Goal: Contribute content: Contribute content

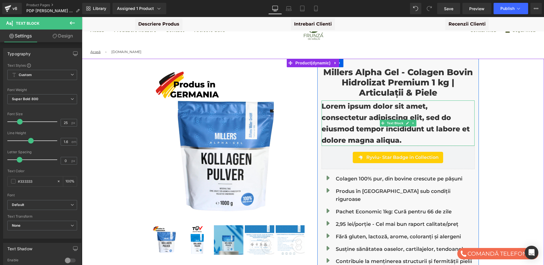
click at [362, 108] on p "Lorem ipsum dolor sit amet, consectetur adipiscing elit, sed do eiusmod tempor …" at bounding box center [398, 122] width 153 height 45
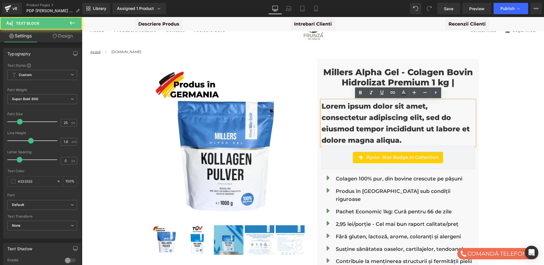
click at [362, 108] on p "Lorem ipsum dolor sit amet, consectetur adipiscing elit, sed do eiusmod tempor …" at bounding box center [398, 122] width 153 height 45
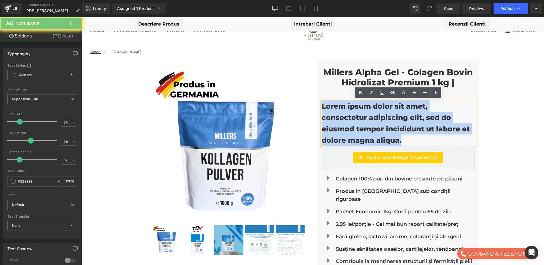
click at [362, 108] on p "Lorem ipsum dolor sit amet, consectetur adipiscing elit, sed do eiusmod tempor …" at bounding box center [398, 122] width 153 height 45
click at [369, 136] on p "Lorem ipsum dolor sit amet, consectetur adipiscing elit, sed do eiusmod tempor …" at bounding box center [398, 122] width 153 height 45
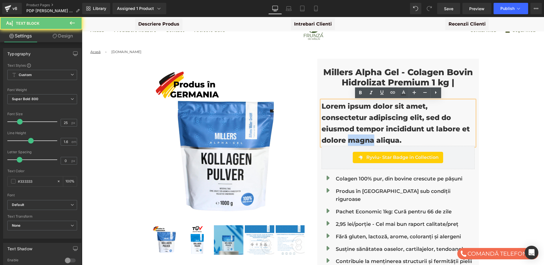
click at [369, 136] on p "Lorem ipsum dolor sit amet, consectetur adipiscing elit, sed do eiusmod tempor …" at bounding box center [398, 122] width 153 height 45
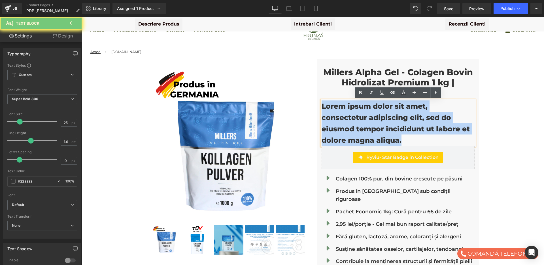
click at [369, 136] on p "Lorem ipsum dolor sit amet, consectetur adipiscing elit, sed do eiusmod tempor …" at bounding box center [398, 122] width 153 height 45
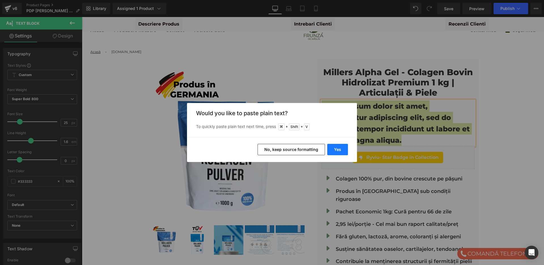
click at [340, 150] on button "Yes" at bounding box center [337, 149] width 21 height 11
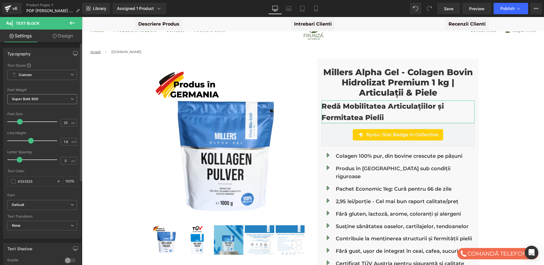
click at [50, 97] on span "Super Bold 800" at bounding box center [42, 99] width 70 height 10
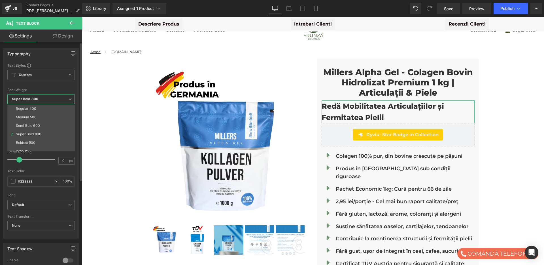
scroll to position [26, 0]
click at [44, 122] on li "Semi Bold 600" at bounding box center [42, 125] width 70 height 9
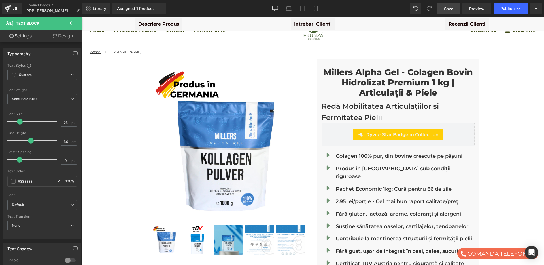
click at [449, 9] on span "Save" at bounding box center [448, 9] width 9 height 6
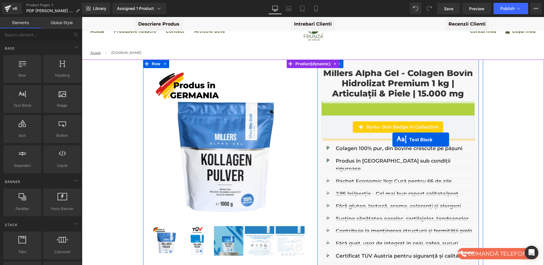
drag, startPoint x: 394, startPoint y: 112, endPoint x: 392, endPoint y: 139, distance: 27.2
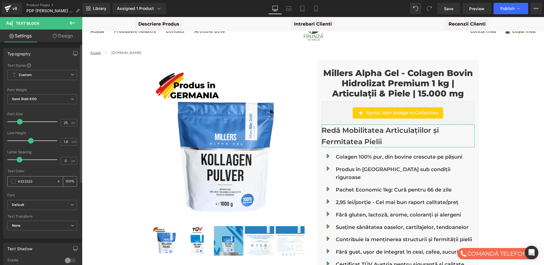
scroll to position [136, 0]
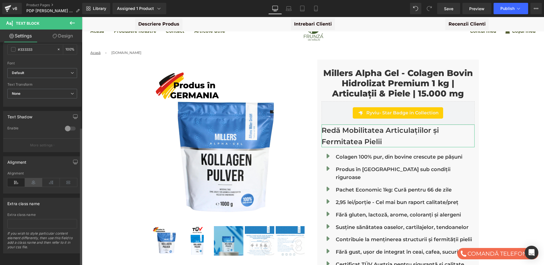
click at [35, 179] on icon at bounding box center [34, 182] width 18 height 9
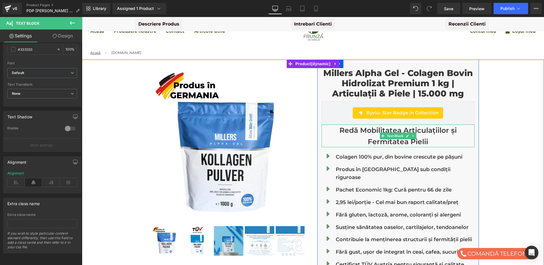
click at [428, 138] on p "Redă Mobilitatea Articulațiilor și Fermitatea Pielii" at bounding box center [398, 135] width 153 height 23
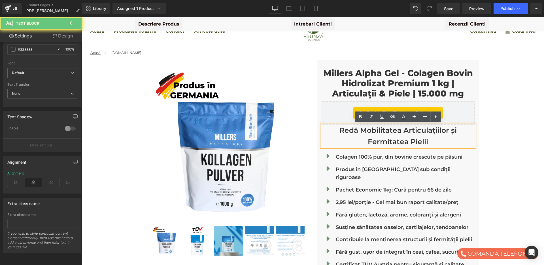
click at [433, 139] on p "Redă Mobilitatea Articulațiilor și Fermitatea Pielii" at bounding box center [398, 135] width 153 height 23
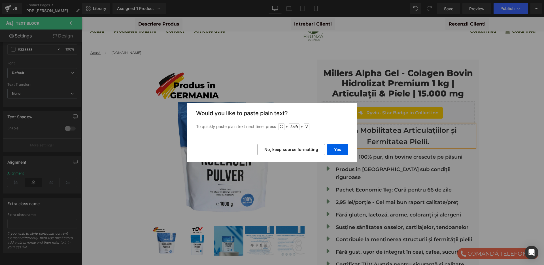
click at [339, 155] on div "Yes No, keep source formatting" at bounding box center [272, 149] width 170 height 25
click at [338, 152] on button "Yes" at bounding box center [337, 149] width 21 height 11
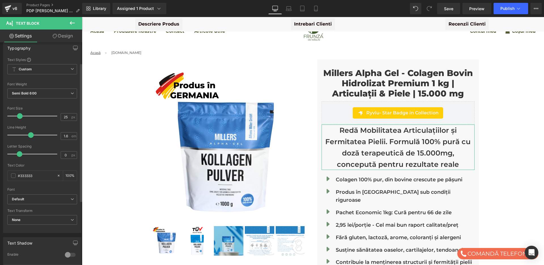
scroll to position [0, 0]
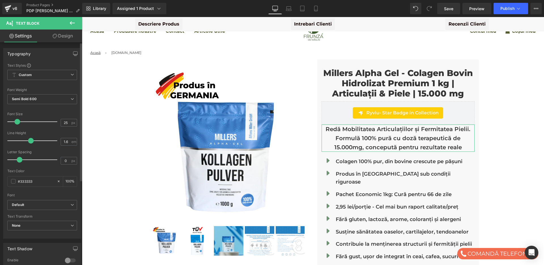
click at [17, 122] on span at bounding box center [17, 122] width 6 height 6
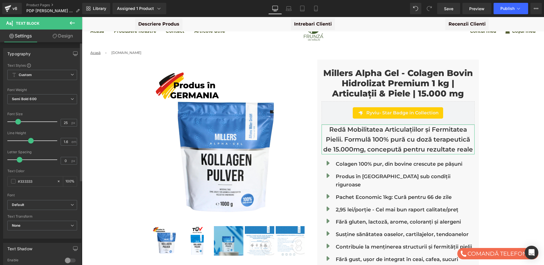
click at [18, 122] on span at bounding box center [18, 122] width 6 height 6
click at [34, 96] on span "Semi Bold 600" at bounding box center [42, 99] width 70 height 10
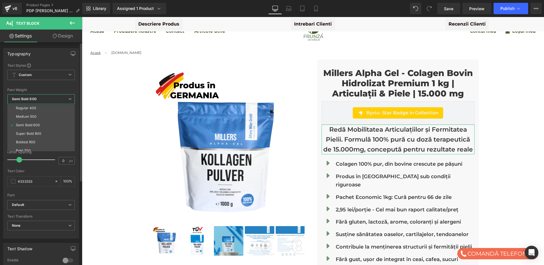
scroll to position [27, 0]
click at [35, 131] on div "Super Bold 800" at bounding box center [29, 133] width 26 height 4
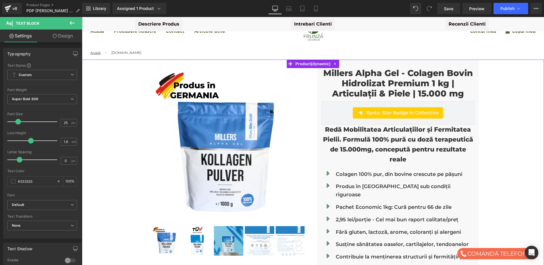
click at [497, 111] on div "Millers Alpha Gel - Colagen Bovin Hidrolizat Premium 1 kg | Articulații & Piele…" at bounding box center [313, 232] width 457 height 344
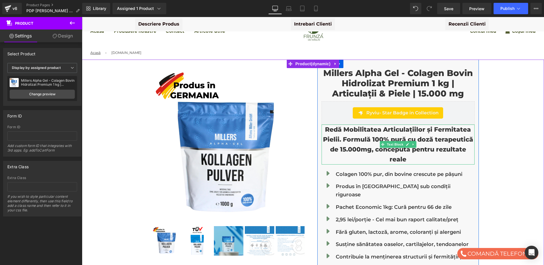
click at [411, 160] on p "Redă Mobilitatea Articulațiilor și Fermitatea Pielii. Formulă 100% pură cu doză…" at bounding box center [398, 144] width 153 height 40
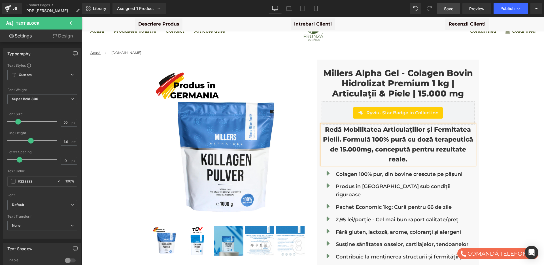
click at [444, 9] on span "Save" at bounding box center [448, 9] width 9 height 6
click at [288, 7] on icon at bounding box center [289, 9] width 6 height 6
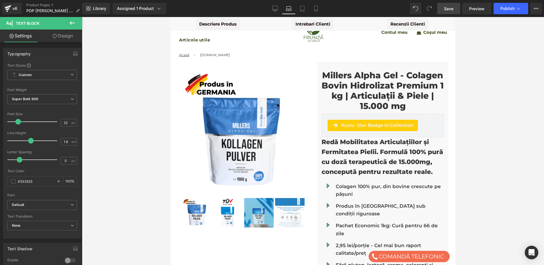
scroll to position [36, 0]
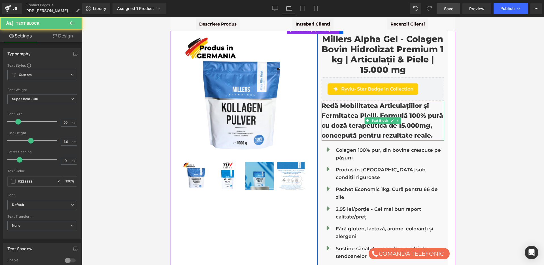
click at [383, 114] on p "Redă Mobilitatea Articulațiilor și Fermitatea Pielii. Formulă 100% pură cu doză…" at bounding box center [383, 121] width 123 height 40
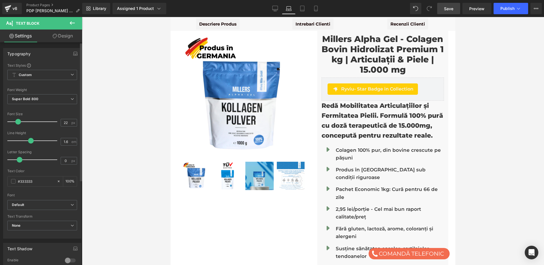
scroll to position [136, 0]
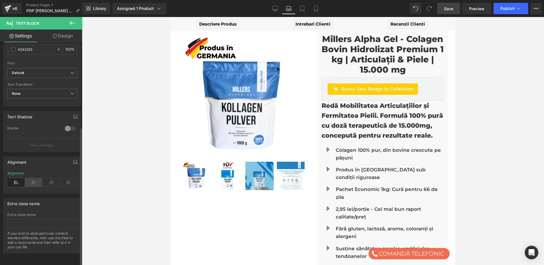
click at [33, 179] on icon at bounding box center [34, 182] width 18 height 9
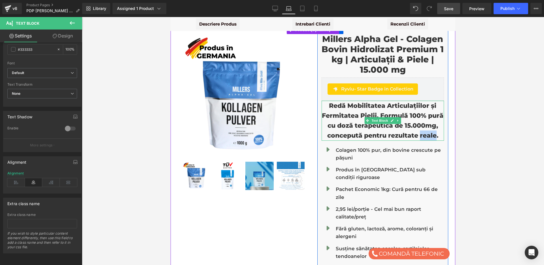
drag, startPoint x: 421, startPoint y: 135, endPoint x: 436, endPoint y: 135, distance: 15.3
click at [436, 135] on p "Redă Mobilitatea Articulațiilor și Fermitatea Pielii. Formulă 100% pură cu doză…" at bounding box center [383, 121] width 123 height 40
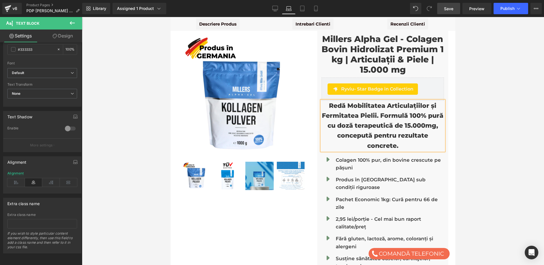
click at [358, 120] on p "Redă Mobilitatea Articulațiilor și Fermitatea Pielii. Formulă 100% pură cu doză…" at bounding box center [383, 126] width 123 height 50
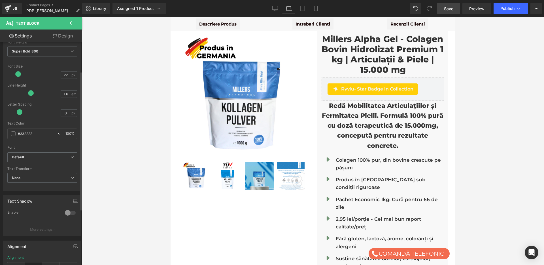
scroll to position [46, 0]
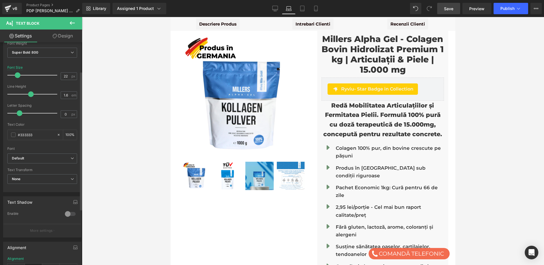
click at [18, 75] on span at bounding box center [18, 75] width 6 height 6
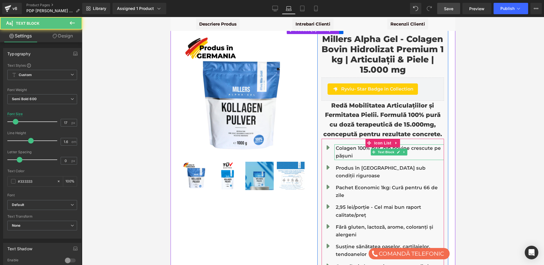
click at [350, 149] on p "Colagen 100% pur, din bovine crescute pe pășuni" at bounding box center [390, 151] width 109 height 15
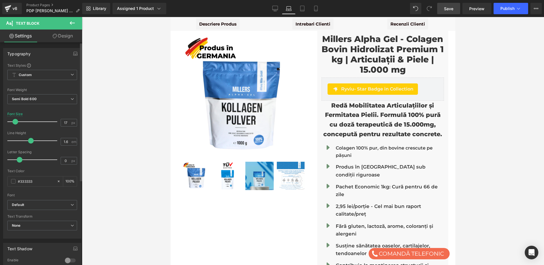
click at [16, 122] on span at bounding box center [15, 122] width 6 height 6
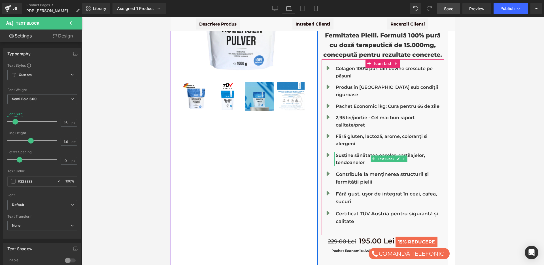
scroll to position [125, 0]
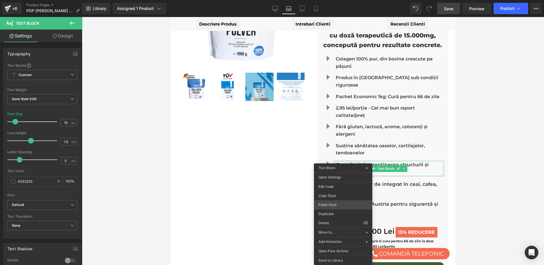
drag, startPoint x: 512, startPoint y: 220, endPoint x: 341, endPoint y: 203, distance: 171.4
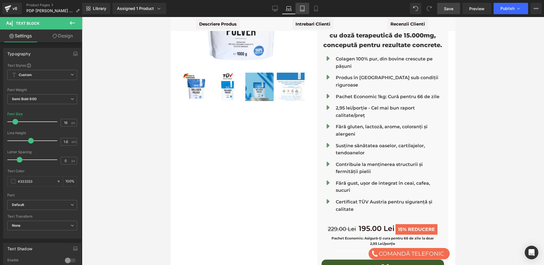
click at [304, 9] on icon at bounding box center [303, 9] width 6 height 6
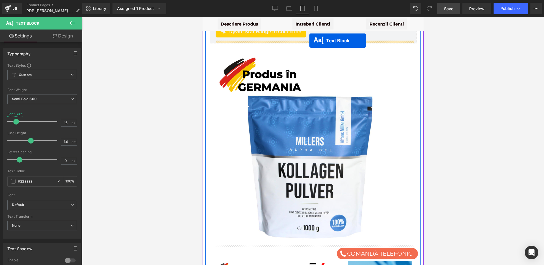
scroll to position [82, 0]
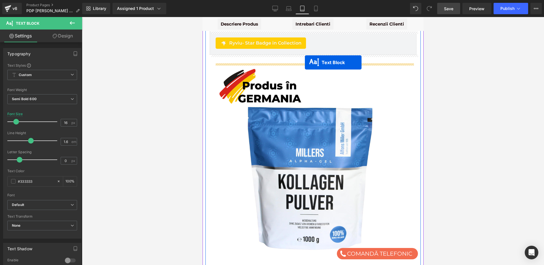
drag, startPoint x: 311, startPoint y: 193, endPoint x: 305, endPoint y: 62, distance: 131.1
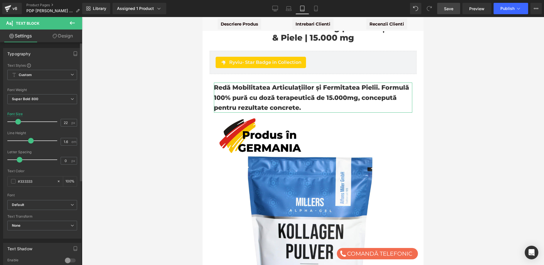
scroll to position [136, 0]
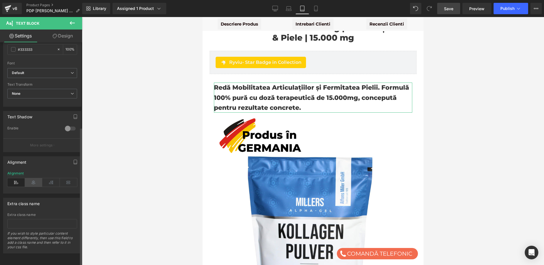
click at [33, 178] on icon at bounding box center [34, 182] width 18 height 9
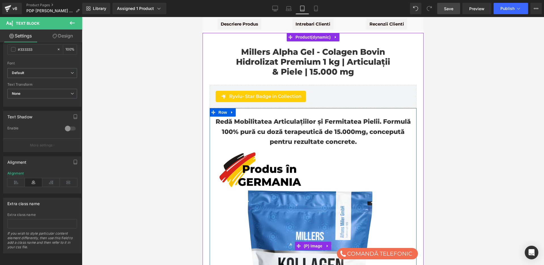
scroll to position [0, 0]
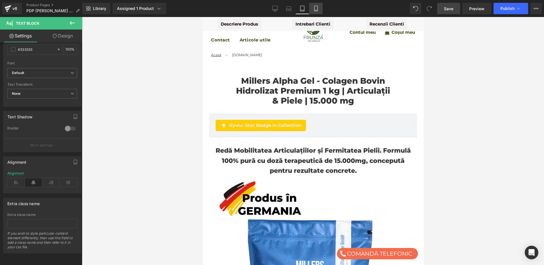
click at [314, 12] on link "Mobile" at bounding box center [316, 8] width 14 height 11
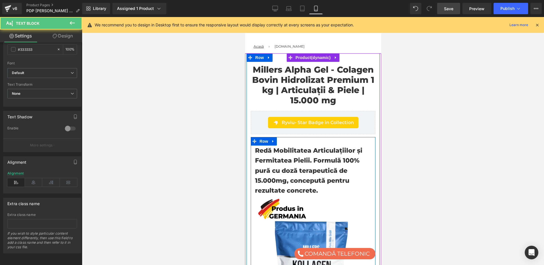
click at [295, 151] on p "Redă Mobilitatea Articulațiilor și Fermitatea Pielii. Formulă 100% pură cu doză…" at bounding box center [313, 170] width 116 height 50
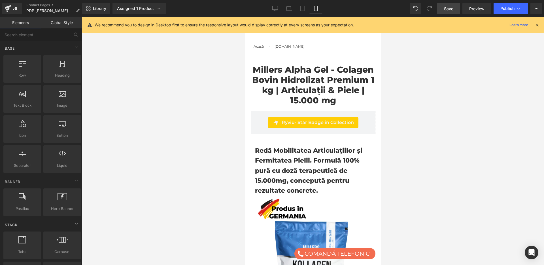
click at [211, 134] on div at bounding box center [313, 141] width 462 height 248
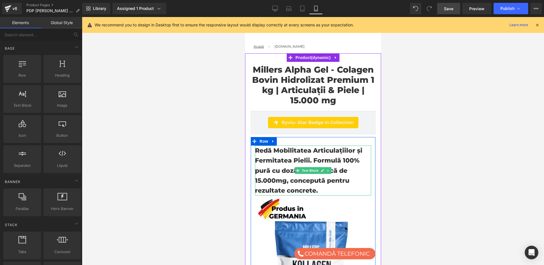
click at [301, 162] on p "Redă Mobilitatea Articulațiilor și Fermitatea Pielii. Formulă 100% pură cu doză…" at bounding box center [313, 170] width 116 height 50
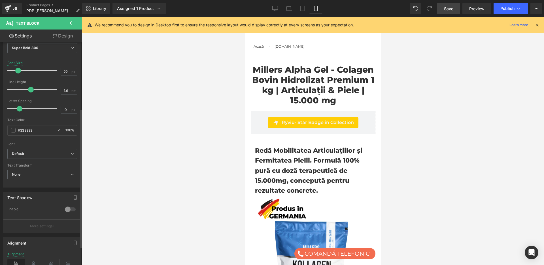
scroll to position [136, 0]
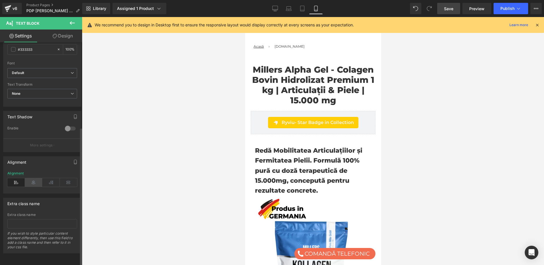
click at [32, 178] on icon at bounding box center [34, 182] width 18 height 9
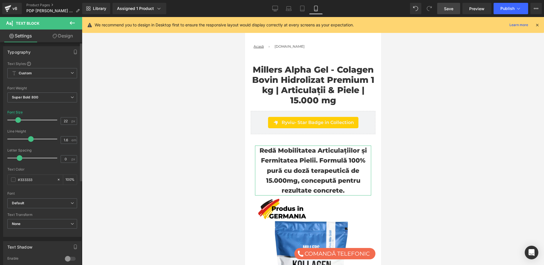
scroll to position [0, 0]
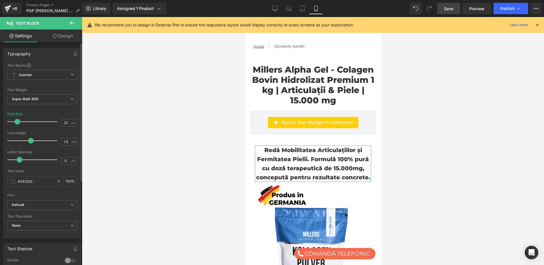
click at [16, 121] on span at bounding box center [17, 122] width 6 height 6
click at [301, 9] on icon at bounding box center [303, 9] width 6 height 6
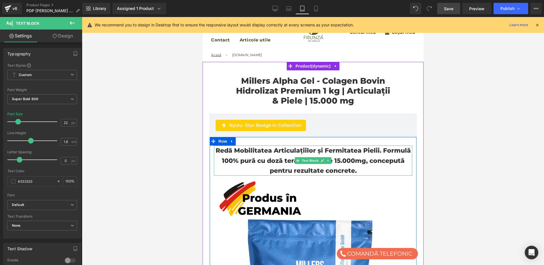
click at [285, 150] on p "Redă Mobilitatea Articulațiilor și Fermitatea Pielii. Formulă 100% pură cu doză…" at bounding box center [313, 160] width 198 height 30
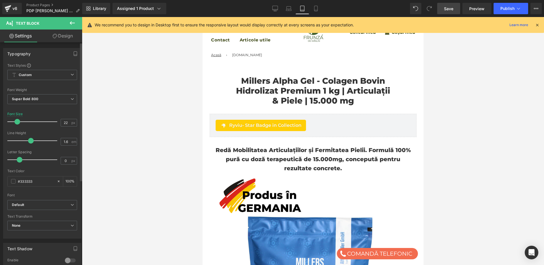
click at [16, 121] on span at bounding box center [17, 122] width 6 height 6
click at [196, 117] on div at bounding box center [313, 141] width 462 height 248
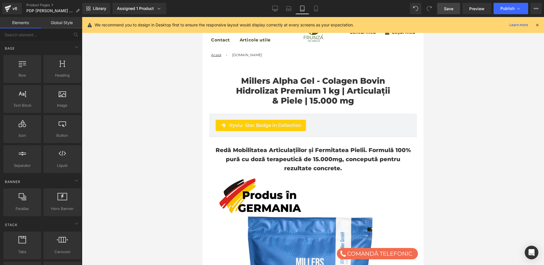
click at [451, 10] on span "Save" at bounding box center [448, 9] width 9 height 6
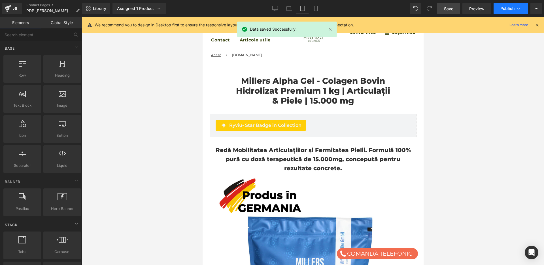
click at [513, 10] on span "Publish" at bounding box center [507, 8] width 14 height 5
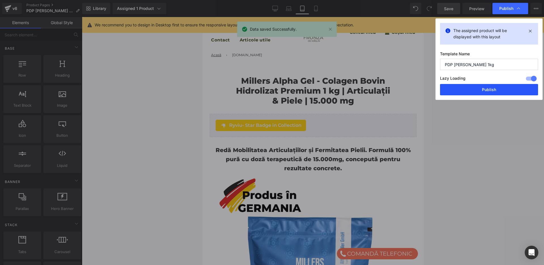
click at [480, 91] on button "Publish" at bounding box center [489, 89] width 98 height 11
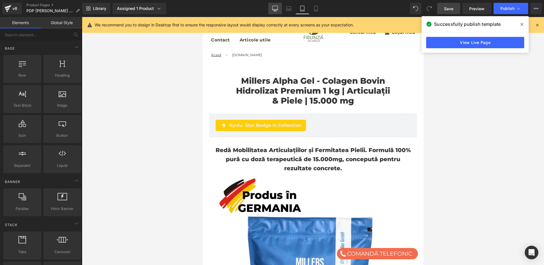
click at [275, 8] on icon at bounding box center [275, 9] width 6 height 6
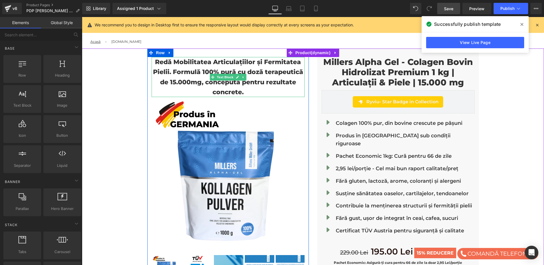
scroll to position [8, 0]
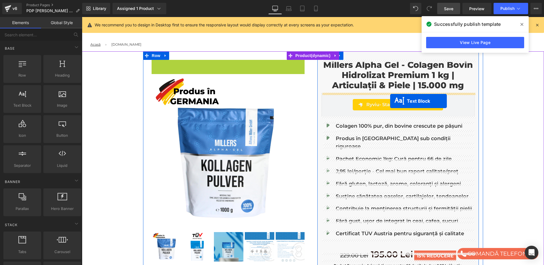
drag, startPoint x: 223, startPoint y: 82, endPoint x: 390, endPoint y: 101, distance: 168.0
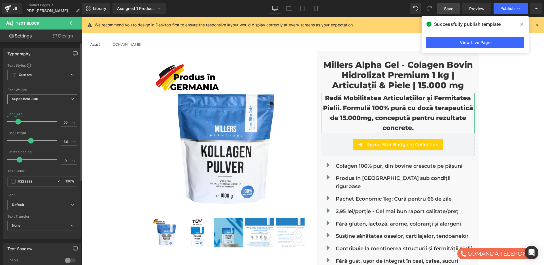
click at [67, 100] on span "Super Bold 800" at bounding box center [42, 99] width 70 height 10
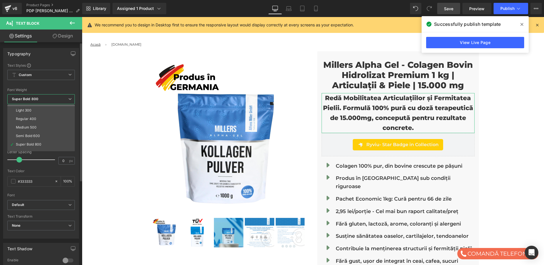
scroll to position [22, 0]
click at [46, 129] on li "Semi Bold 600" at bounding box center [42, 129] width 70 height 9
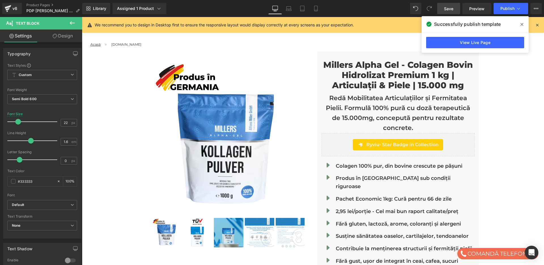
click at [451, 7] on span "Save" at bounding box center [448, 9] width 9 height 6
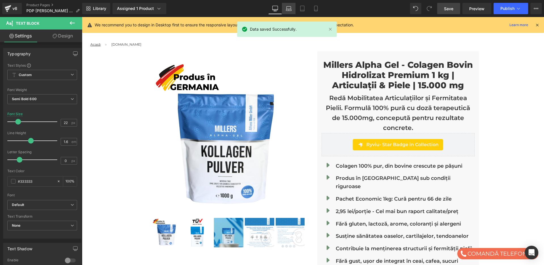
click at [290, 10] on icon at bounding box center [289, 9] width 6 height 6
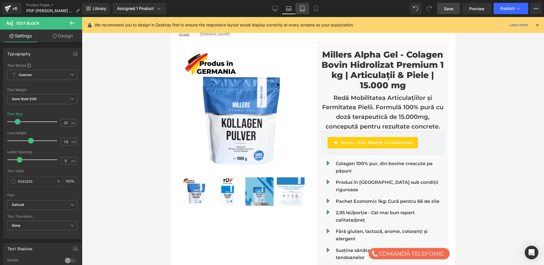
click at [303, 10] on icon at bounding box center [303, 9] width 6 height 6
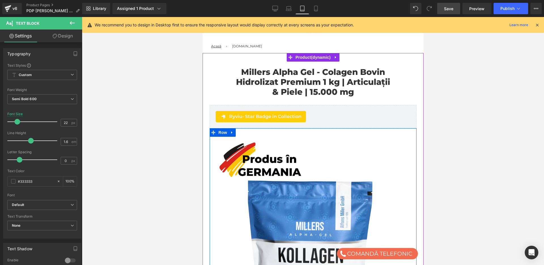
scroll to position [0, 0]
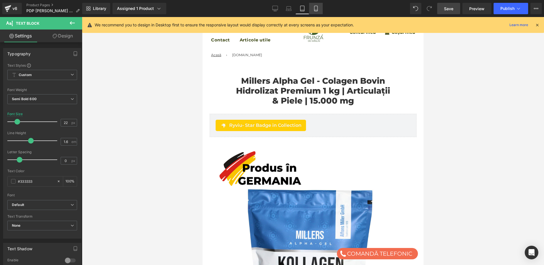
click at [315, 9] on icon at bounding box center [316, 9] width 6 height 6
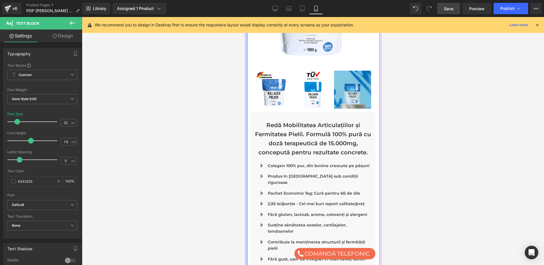
scroll to position [211, 0]
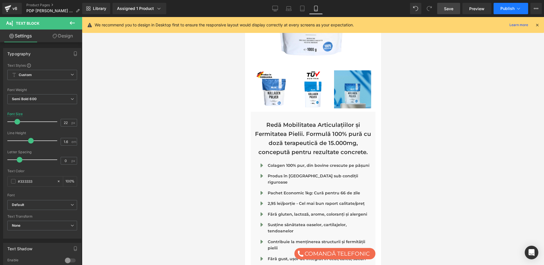
click at [518, 6] on icon at bounding box center [519, 9] width 6 height 6
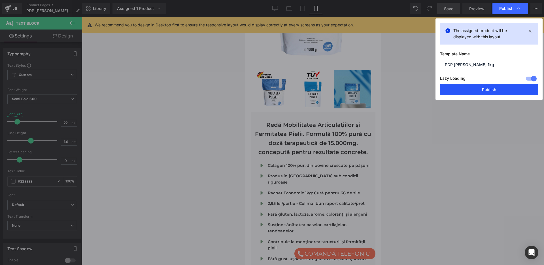
click at [484, 88] on button "Publish" at bounding box center [489, 89] width 98 height 11
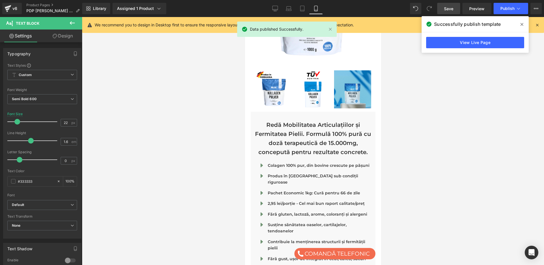
click at [536, 24] on icon at bounding box center [537, 24] width 5 height 5
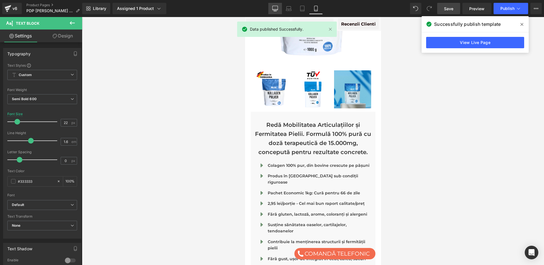
click at [277, 9] on icon at bounding box center [275, 9] width 6 height 6
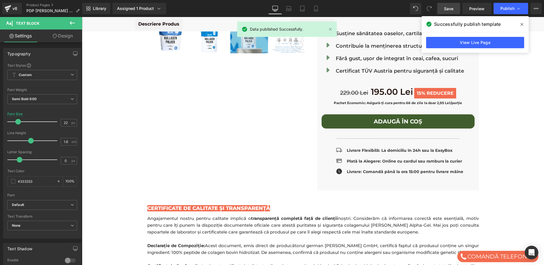
scroll to position [0, 0]
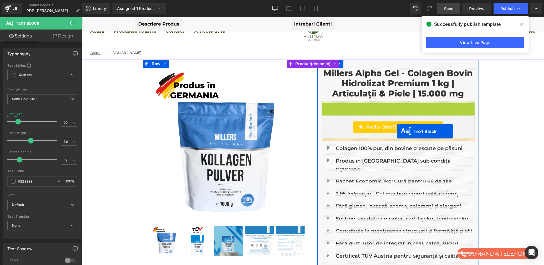
drag, startPoint x: 396, startPoint y: 119, endPoint x: 397, endPoint y: 131, distance: 12.5
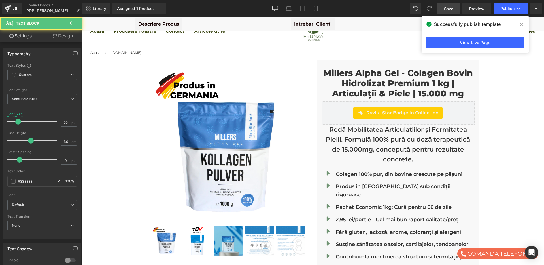
click at [444, 10] on link "Save" at bounding box center [448, 8] width 23 height 11
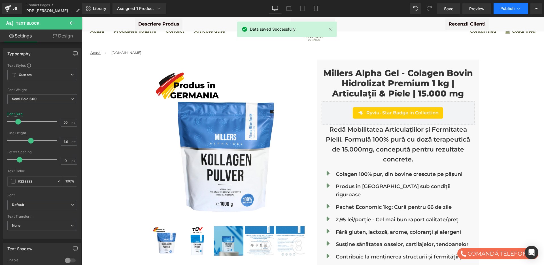
click at [510, 10] on span "Publish" at bounding box center [507, 8] width 14 height 5
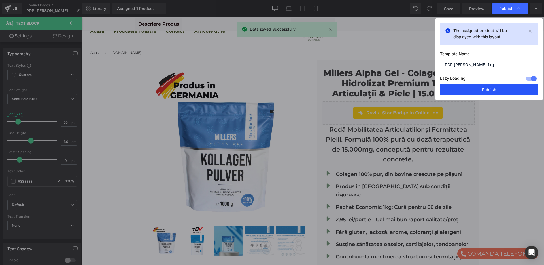
click at [497, 86] on button "Publish" at bounding box center [489, 89] width 98 height 11
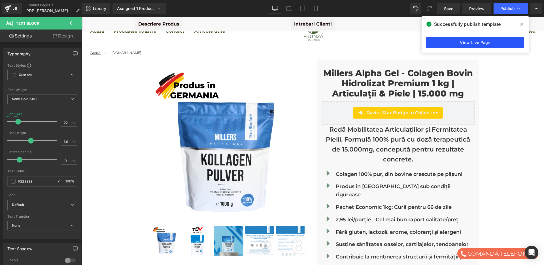
click at [474, 44] on link "View Live Page" at bounding box center [475, 42] width 98 height 11
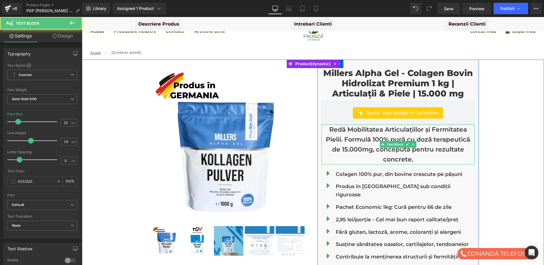
click at [380, 139] on p "Redă Mobilitatea Articulațiilor și Fermitatea Pielii. Formulă 100% pură cu doză…" at bounding box center [398, 144] width 153 height 40
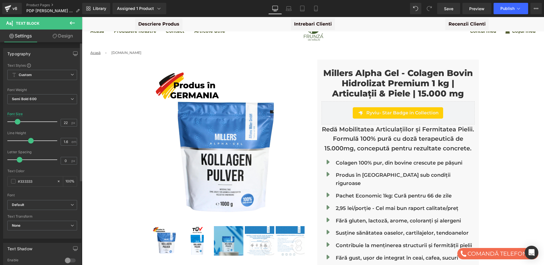
click at [18, 122] on span at bounding box center [18, 122] width 6 height 6
click at [449, 10] on span "Save" at bounding box center [448, 9] width 9 height 6
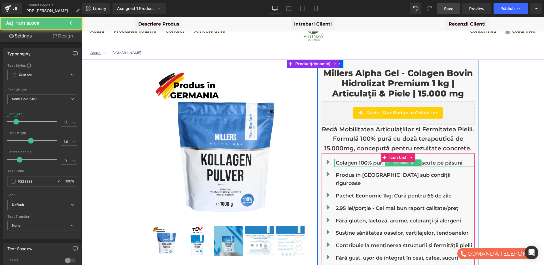
click at [355, 164] on p "Colagen 100% pur, din bovine crescute pe pășuni" at bounding box center [405, 163] width 139 height 8
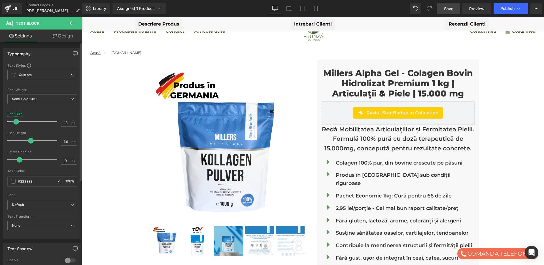
click at [17, 120] on span at bounding box center [16, 122] width 6 height 6
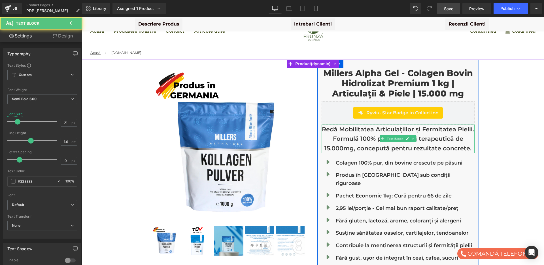
click at [356, 135] on p "Redă Mobilitatea Articulațiilor și Fermitatea Pielii. Formulă 100% pură cu doză…" at bounding box center [398, 138] width 153 height 29
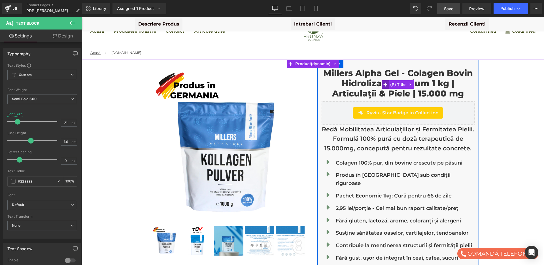
click at [384, 81] on span at bounding box center [385, 84] width 7 height 9
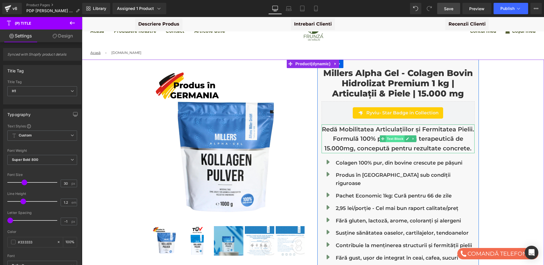
click at [397, 139] on span "Text Block" at bounding box center [395, 138] width 19 height 7
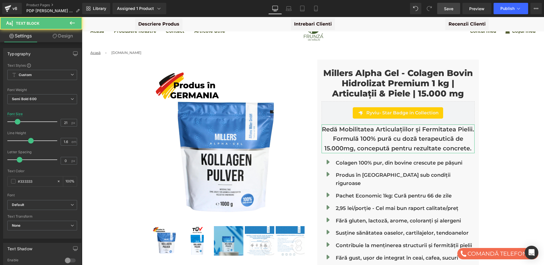
click at [60, 37] on link "Design" at bounding box center [62, 35] width 41 height 13
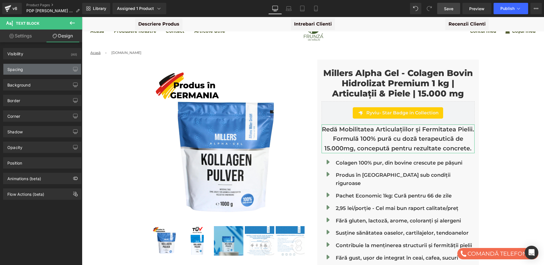
click at [34, 68] on div "Spacing" at bounding box center [42, 69] width 78 height 11
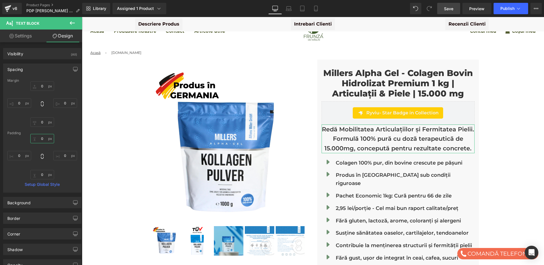
click at [41, 137] on input "0" at bounding box center [42, 138] width 24 height 9
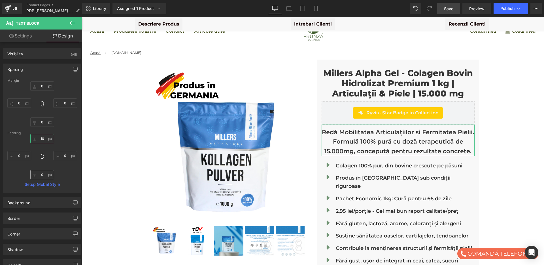
type input "10"
click at [41, 174] on input "0" at bounding box center [42, 174] width 24 height 9
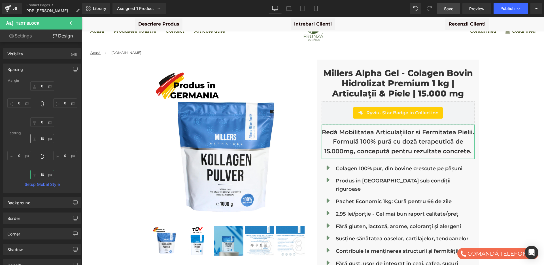
type input "10"
click at [43, 139] on input "10" at bounding box center [42, 138] width 24 height 9
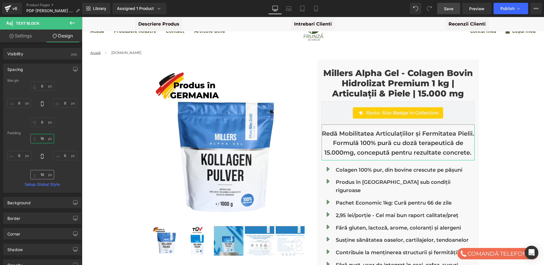
type input "15"
click at [42, 174] on input "10" at bounding box center [42, 174] width 24 height 9
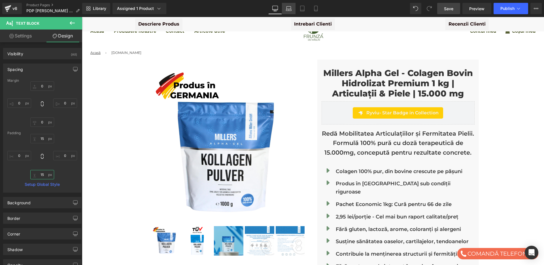
type input "15"
click at [289, 8] on icon at bounding box center [289, 9] width 6 height 6
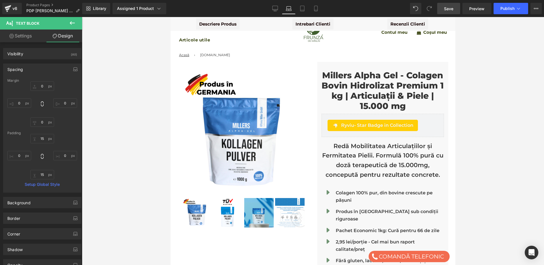
scroll to position [12, 0]
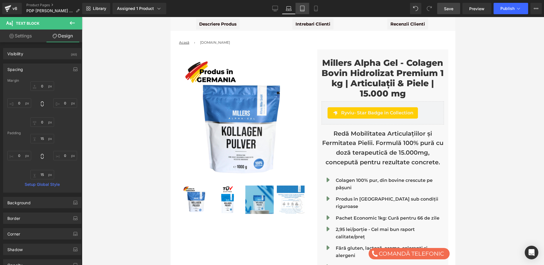
click at [303, 9] on icon at bounding box center [303, 9] width 6 height 6
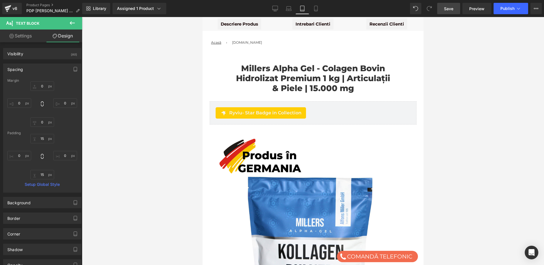
scroll to position [270, 0]
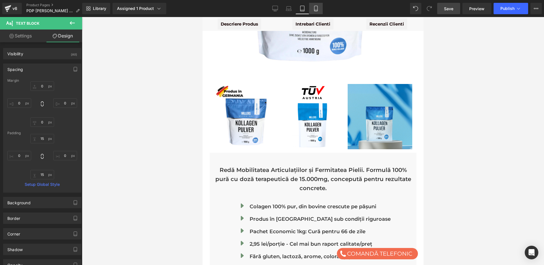
click at [315, 10] on icon at bounding box center [315, 8] width 3 height 5
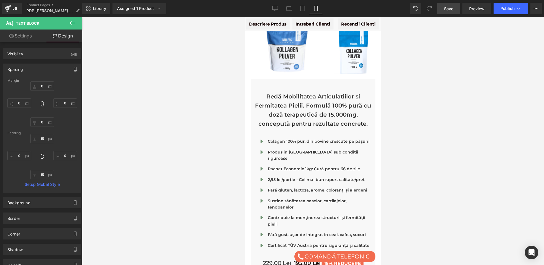
scroll to position [197, 0]
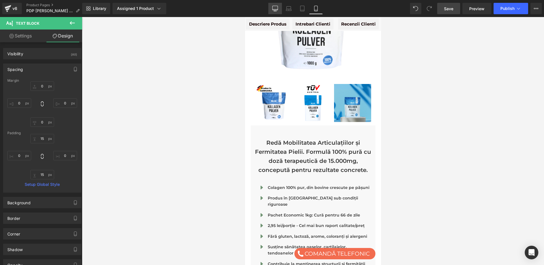
click at [275, 7] on icon at bounding box center [275, 9] width 6 height 6
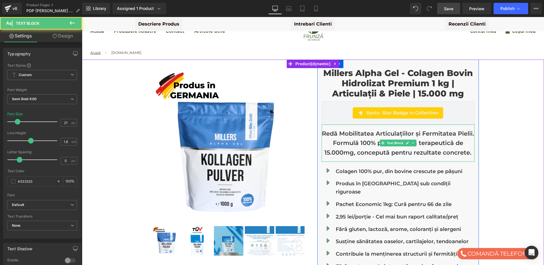
click at [444, 151] on p "Redă Mobilitatea Articulațiilor și Fermitatea Pielii. Formulă 100% pură cu doză…" at bounding box center [398, 143] width 153 height 29
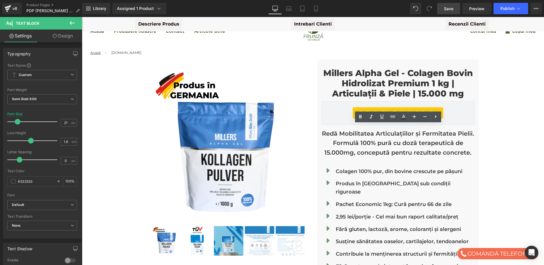
click at [451, 7] on span "Save" at bounding box center [448, 9] width 9 height 6
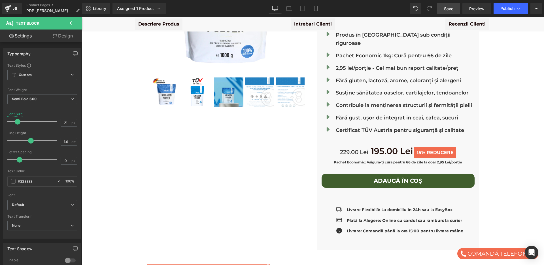
scroll to position [149, 0]
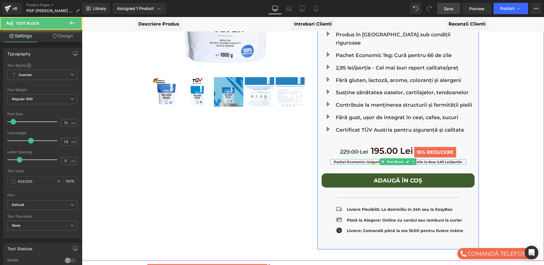
click at [372, 160] on strong "Pachet Economic: Asigură-ți cura pentru 66 de zile la doar 2,95 Lei/porție" at bounding box center [398, 162] width 128 height 4
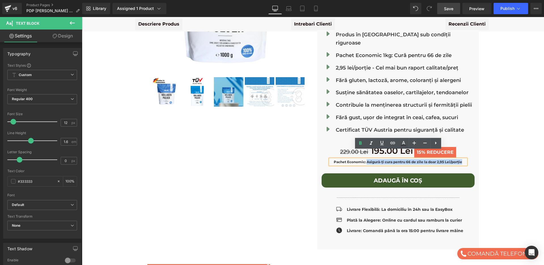
drag, startPoint x: 366, startPoint y: 152, endPoint x: 461, endPoint y: 157, distance: 94.5
click at [461, 159] on div "Pachet Economic: Asigură-ți cura pentru 66 de zile la doar 2,95 Lei/porție" at bounding box center [398, 161] width 136 height 5
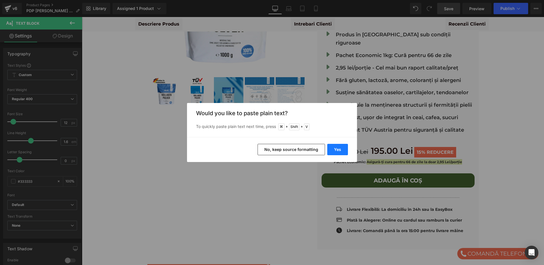
click at [337, 147] on button "Yes" at bounding box center [337, 149] width 21 height 11
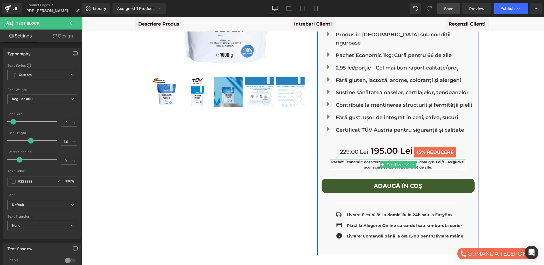
click at [372, 160] on strong "Pachet Economic: doza terapeutică de 15g pentru doar 2,95 Lei/zi. Asigură-ți ac…" at bounding box center [397, 165] width 133 height 10
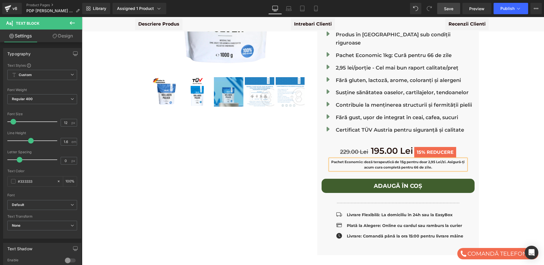
click at [449, 9] on span "Save" at bounding box center [448, 9] width 9 height 6
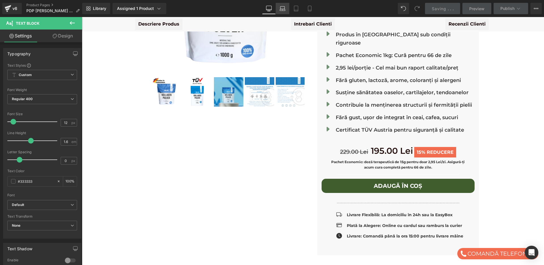
click at [279, 11] on link "Laptop" at bounding box center [283, 8] width 14 height 11
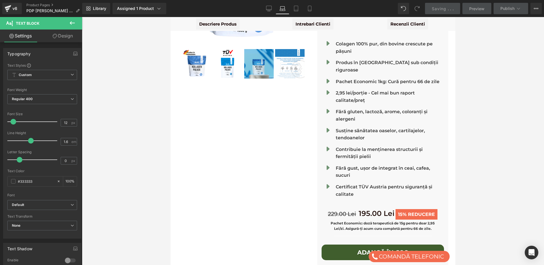
scroll to position [211, 0]
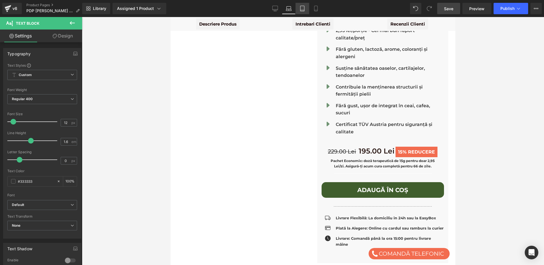
click at [302, 9] on icon at bounding box center [303, 9] width 6 height 6
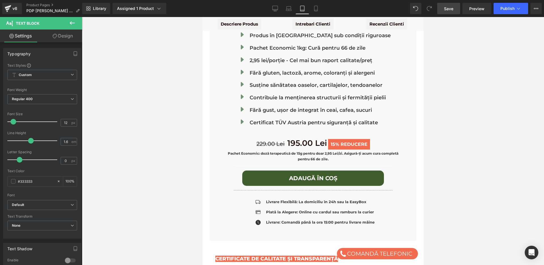
scroll to position [454, 0]
click at [315, 9] on icon at bounding box center [316, 9] width 6 height 6
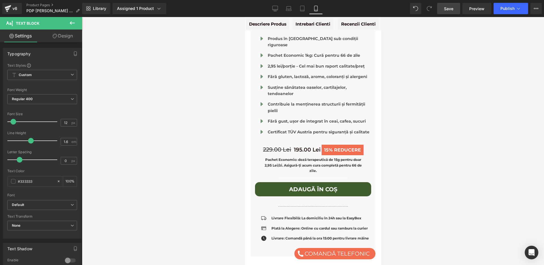
scroll to position [356, 0]
click at [275, 10] on icon at bounding box center [275, 8] width 5 height 4
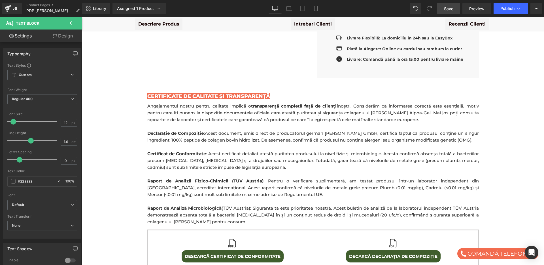
scroll to position [328, 0]
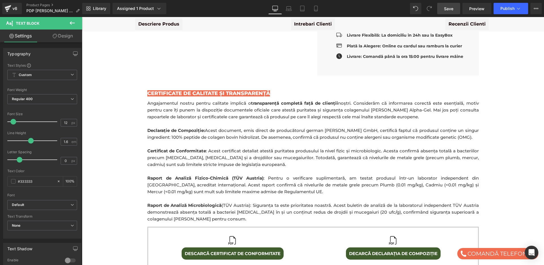
click at [454, 127] on p "Declarație de Compoziție: Acest document, emis direct de producătorul german Al…" at bounding box center [313, 134] width 332 height 14
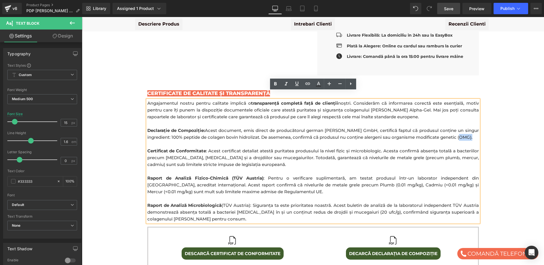
drag, startPoint x: 459, startPoint y: 129, endPoint x: 473, endPoint y: 131, distance: 14.0
click at [473, 131] on p "Declarație de Compoziție: Acest document, emis direct de producătorul german Al…" at bounding box center [313, 134] width 332 height 14
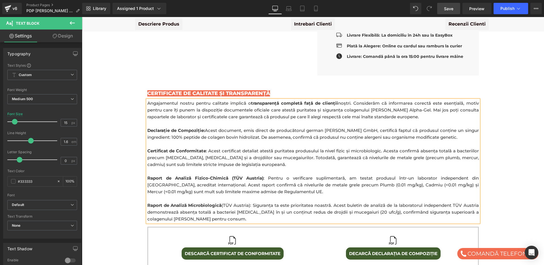
click at [452, 12] on link "Save" at bounding box center [448, 8] width 23 height 11
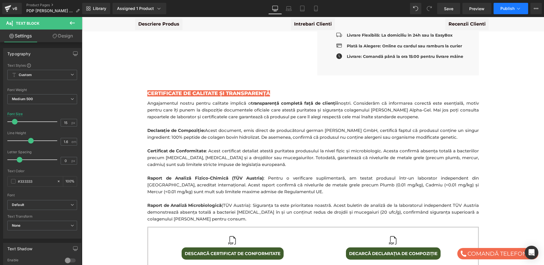
click at [503, 9] on span "Publish" at bounding box center [507, 8] width 14 height 5
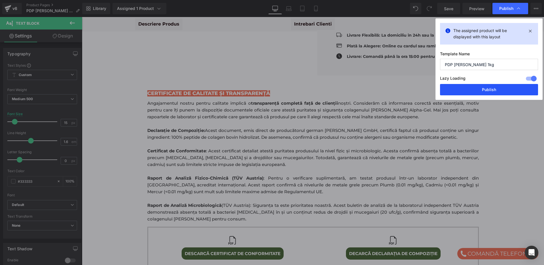
click at [494, 88] on button "Publish" at bounding box center [489, 89] width 98 height 11
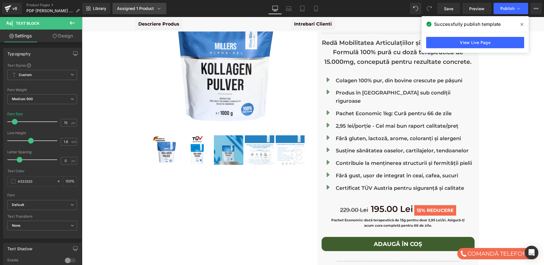
scroll to position [89, 0]
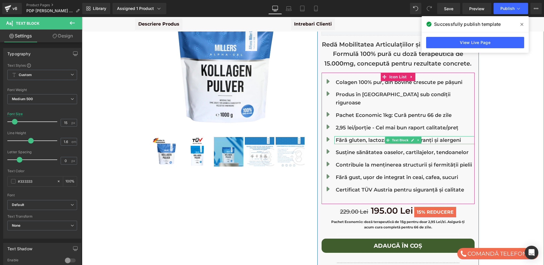
click at [356, 136] on p "Fără gluten, lactoză, arome, coloranți și alergeni" at bounding box center [405, 140] width 139 height 8
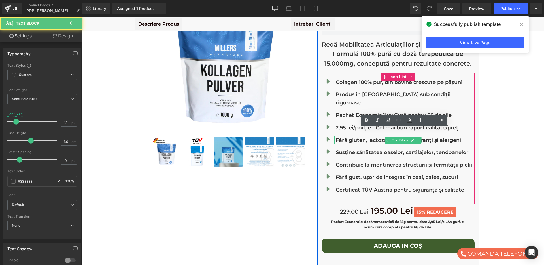
click at [356, 136] on p "Fără gluten, lactoză, arome, coloranți și alergeni" at bounding box center [405, 140] width 139 height 8
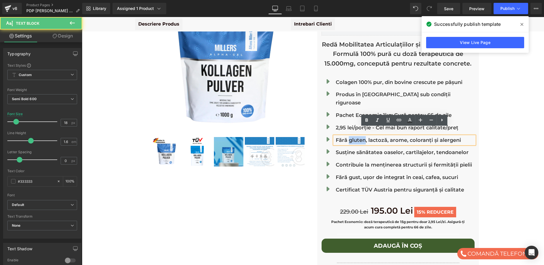
click at [356, 136] on p "Fără gluten, lactoză, arome, coloranți și alergeni" at bounding box center [405, 140] width 139 height 8
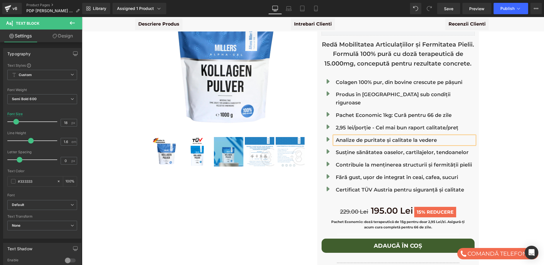
click at [371, 136] on p "Analize de puritate și calitate la vedere" at bounding box center [405, 140] width 139 height 8
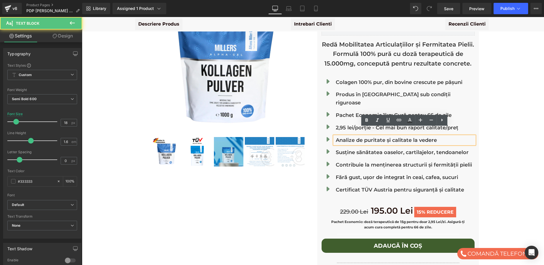
click at [371, 136] on p "Analize de puritate și calitate la vedere" at bounding box center [405, 140] width 139 height 8
click at [336, 136] on div "Analize de puritate și calitate la vedere" at bounding box center [404, 140] width 140 height 8
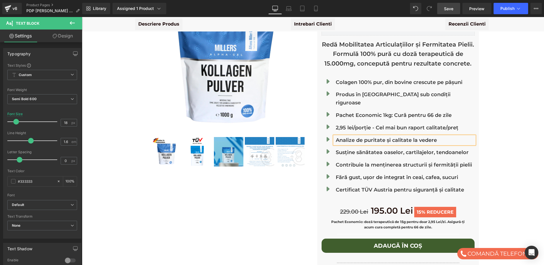
click at [453, 9] on span "Save" at bounding box center [448, 9] width 9 height 6
click at [382, 173] on p "Fără gust, ușor de integrat în ceai, cafea, sucuri" at bounding box center [405, 177] width 139 height 8
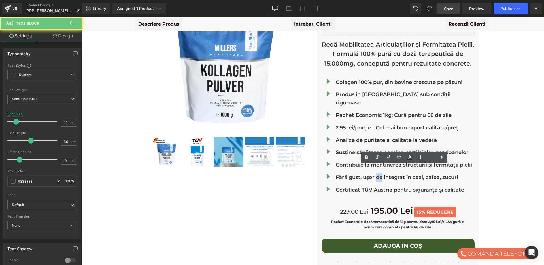
click at [382, 173] on p "Fără gust, ușor de integrat în ceai, cafea, sucuri" at bounding box center [405, 177] width 139 height 8
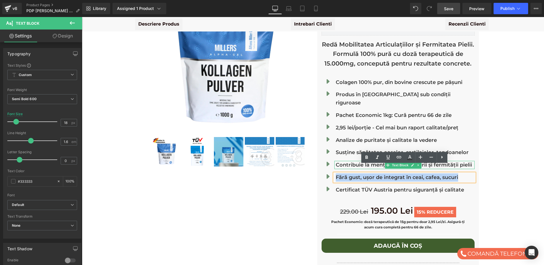
click at [352, 161] on p "Contribuie la menținerea structurii și fermității pielii" at bounding box center [405, 165] width 139 height 8
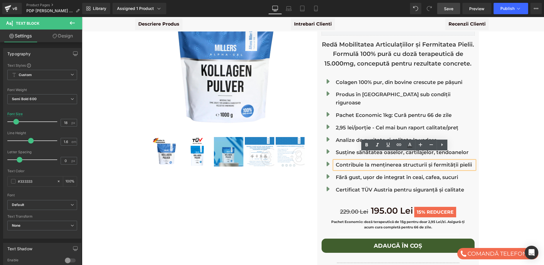
click at [509, 178] on div "Millers Alpha Gel - Colagen Bovin Hidrolizat Premium 1 kg | Articulații & Piele…" at bounding box center [313, 144] width 457 height 347
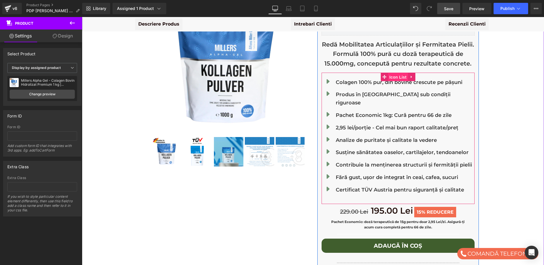
click at [394, 77] on span "Icon List" at bounding box center [398, 77] width 20 height 9
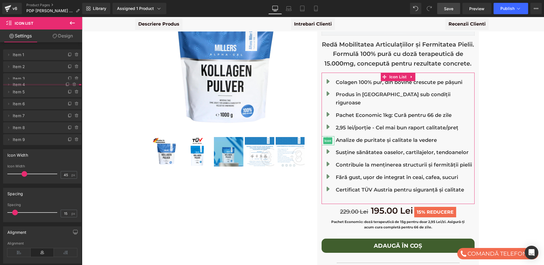
drag, startPoint x: 37, startPoint y: 102, endPoint x: 35, endPoint y: 84, distance: 17.9
drag, startPoint x: 33, startPoint y: 102, endPoint x: 35, endPoint y: 123, distance: 21.4
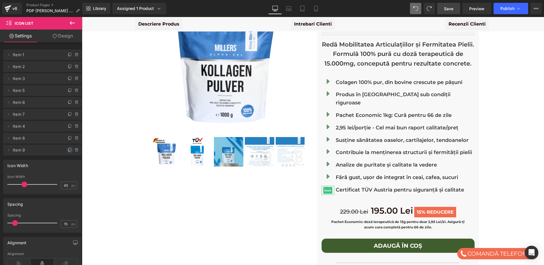
click at [68, 150] on icon at bounding box center [70, 150] width 5 height 5
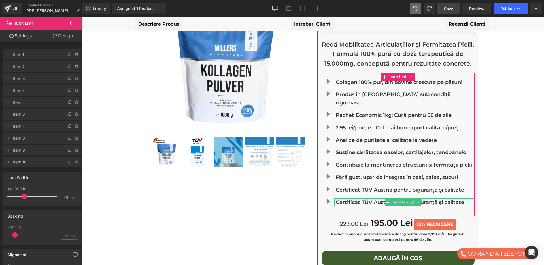
click at [364, 198] on p "Certificat TÜV Austria pentru siguranță și calitate" at bounding box center [405, 202] width 139 height 8
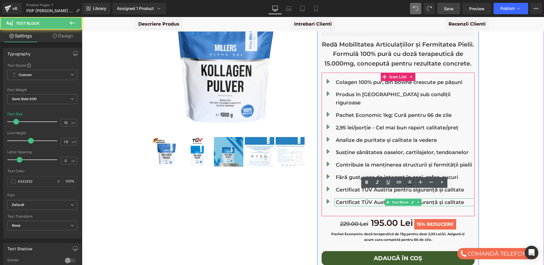
click at [364, 198] on p "Certificat TÜV Austria pentru siguranță și calitate" at bounding box center [405, 202] width 139 height 8
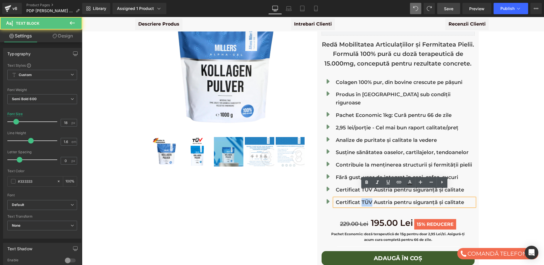
click at [364, 198] on p "Certificat TÜV Austria pentru siguranță și calitate" at bounding box center [405, 202] width 139 height 8
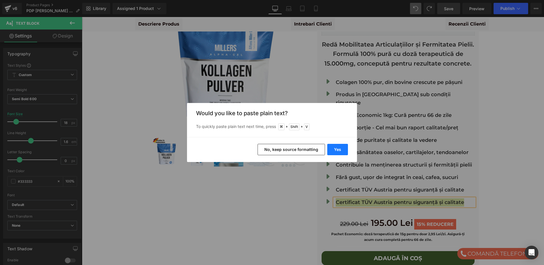
click at [337, 149] on button "Yes" at bounding box center [337, 149] width 21 height 11
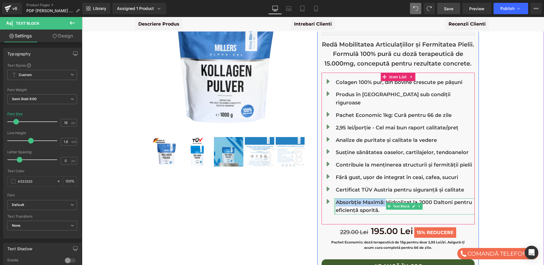
drag, startPoint x: 387, startPoint y: 193, endPoint x: 335, endPoint y: 194, distance: 51.6
click at [335, 198] on div "Absorbție Maximă: Hidrolizat la 2000 Daltoni pentru eficiență sporită. Text Blo…" at bounding box center [404, 206] width 140 height 16
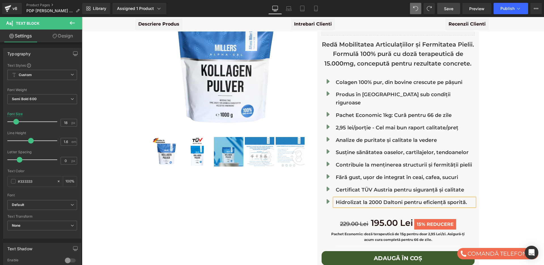
click at [469, 198] on p "Hidrolizat la 2000 Daltoni pentru eficiență sporită." at bounding box center [405, 202] width 139 height 8
click at [455, 7] on link "Save" at bounding box center [448, 8] width 23 height 11
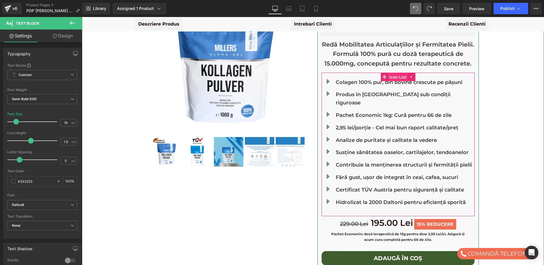
click at [395, 77] on span "Icon List" at bounding box center [398, 77] width 20 height 9
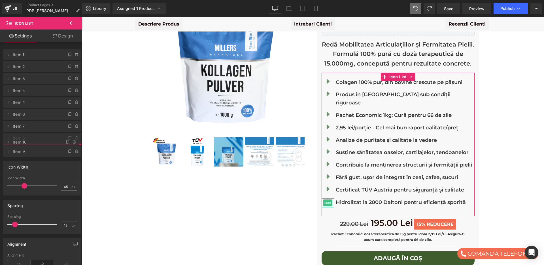
drag, startPoint x: 28, startPoint y: 164, endPoint x: 30, endPoint y: 144, distance: 20.0
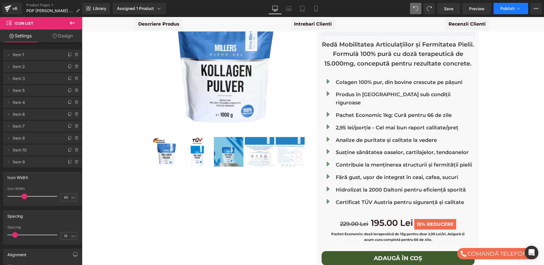
click at [510, 8] on span "Publish" at bounding box center [507, 8] width 14 height 5
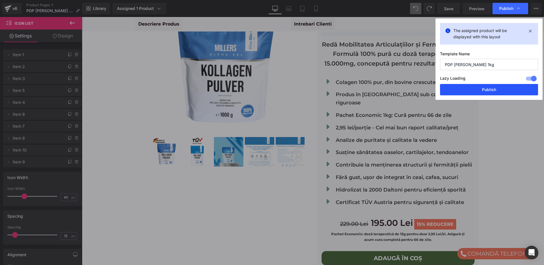
click at [495, 89] on button "Publish" at bounding box center [489, 89] width 98 height 11
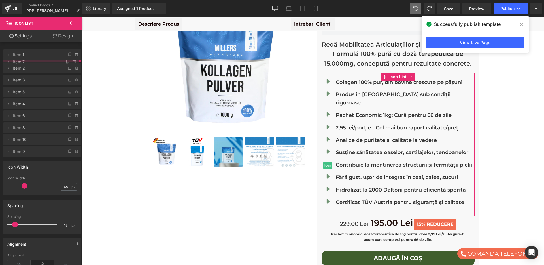
drag, startPoint x: 26, startPoint y: 127, endPoint x: 26, endPoint y: 62, distance: 64.3
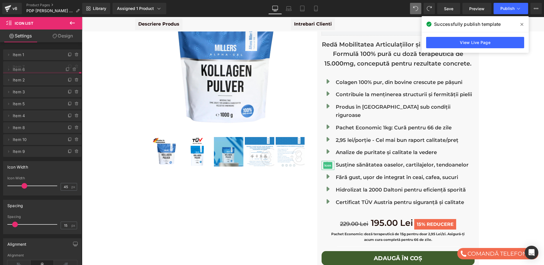
drag, startPoint x: 39, startPoint y: 129, endPoint x: 39, endPoint y: 73, distance: 56.7
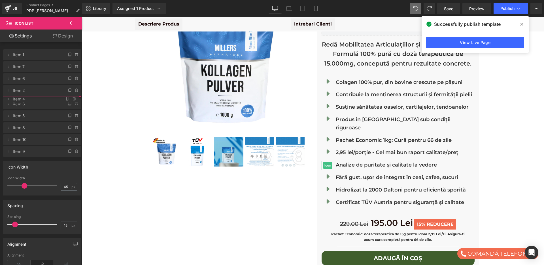
drag, startPoint x: 24, startPoint y: 126, endPoint x: 22, endPoint y: 99, distance: 27.0
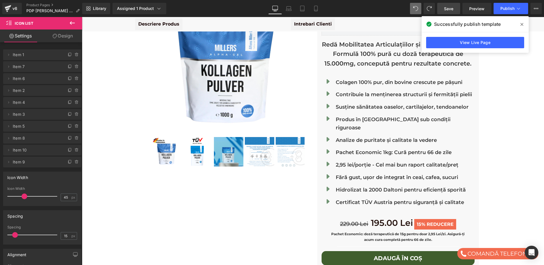
click at [449, 9] on span "Save" at bounding box center [448, 9] width 9 height 6
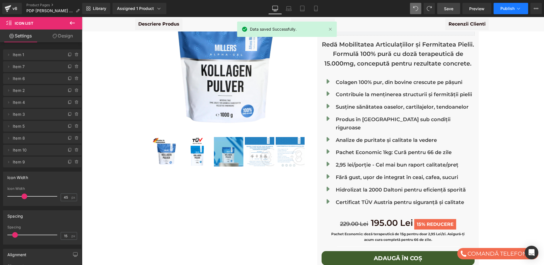
click at [517, 6] on icon at bounding box center [519, 9] width 6 height 6
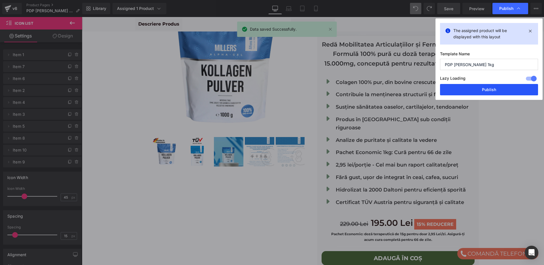
click at [486, 87] on button "Publish" at bounding box center [489, 89] width 98 height 11
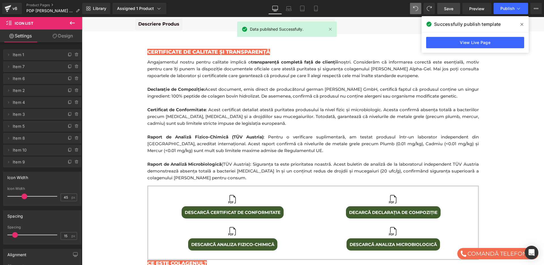
scroll to position [384, 0]
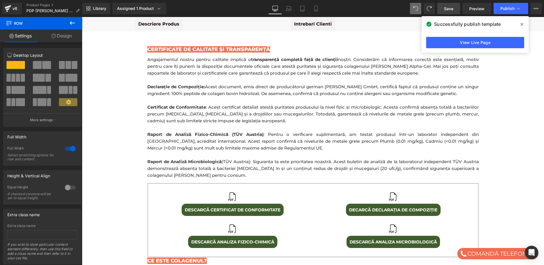
click at [523, 21] on span at bounding box center [521, 24] width 9 height 9
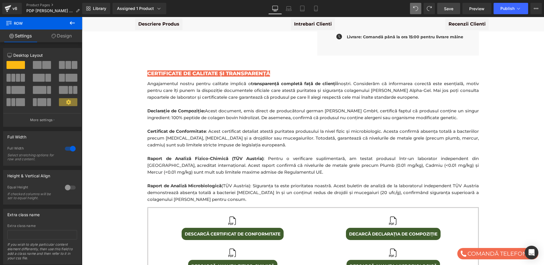
scroll to position [357, 0]
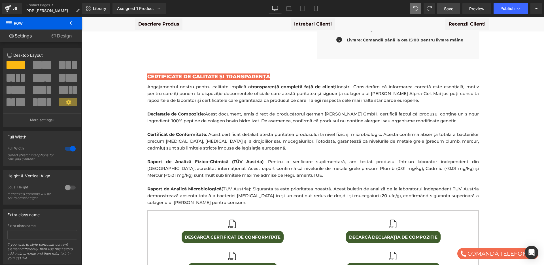
click at [219, 73] on span "Certificate de Calitate și Transparență" at bounding box center [208, 76] width 123 height 6
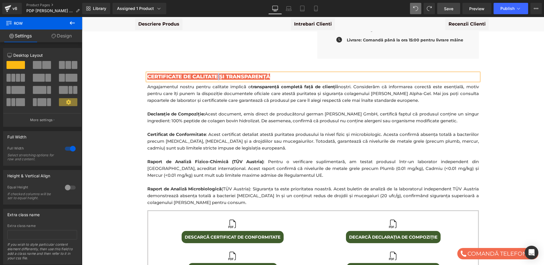
click at [219, 73] on span "Certificate de Calitate și Transparență" at bounding box center [208, 76] width 123 height 6
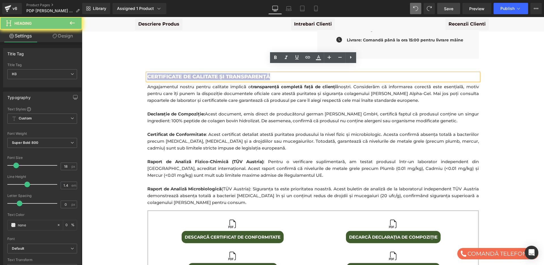
paste div
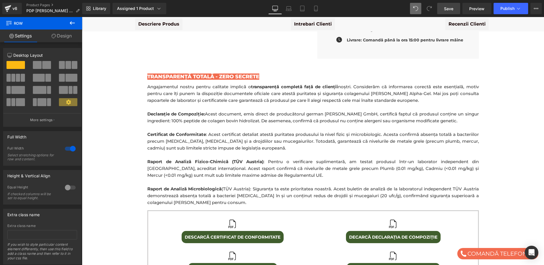
click at [209, 73] on span "TRANSPARENȚĂ TOTALĂ - ZERO SECRETE" at bounding box center [203, 76] width 112 height 6
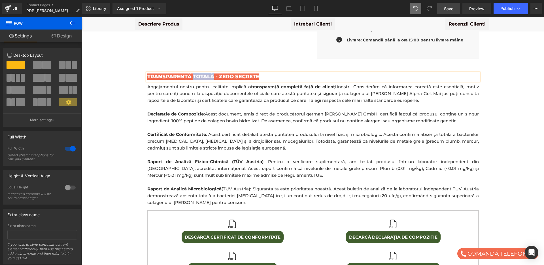
click at [209, 73] on span "TRANSPARENȚĂ TOTALĂ - ZERO SECRETE" at bounding box center [203, 76] width 112 height 6
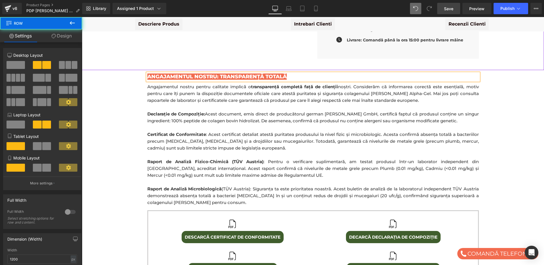
click at [82, 17] on div at bounding box center [82, 17] width 0 height 0
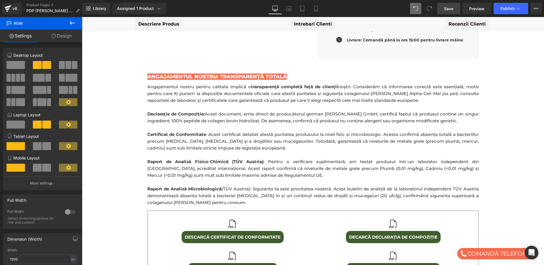
click at [448, 9] on span "Save" at bounding box center [448, 9] width 9 height 6
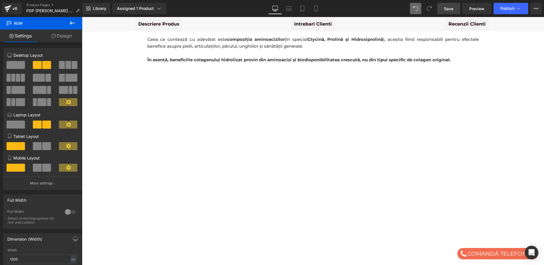
scroll to position [846, 0]
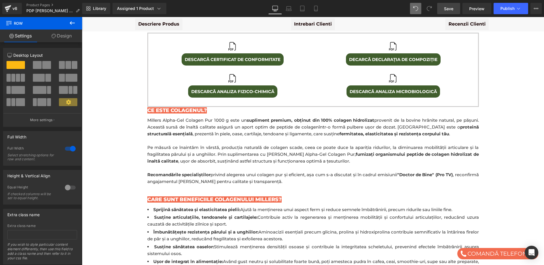
scroll to position [531, 0]
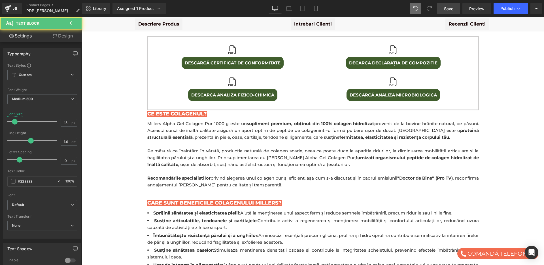
click at [193, 123] on span "provenit de la bovine hrănite natural, pe pășuni. Această sursă de înaltă calit…" at bounding box center [313, 127] width 332 height 12
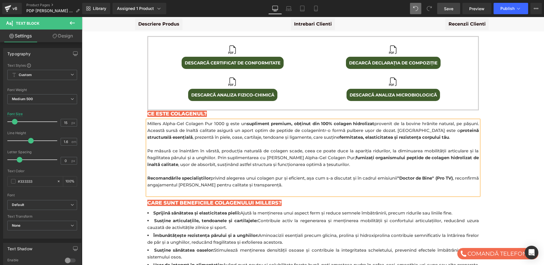
copy body "This store requires javascript to be enabled for some features to work correctl…"
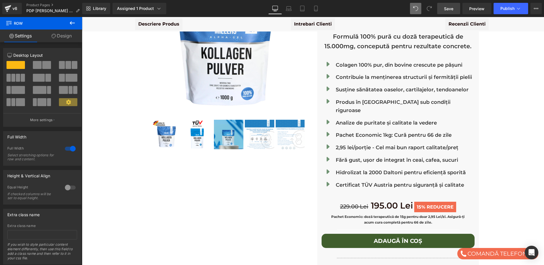
scroll to position [95, 0]
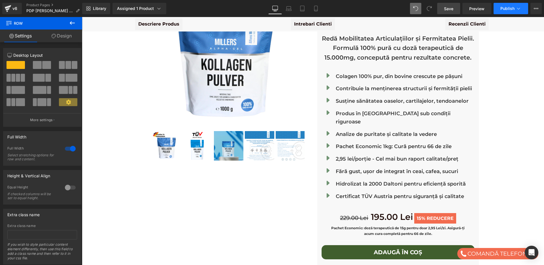
click at [508, 8] on span "Publish" at bounding box center [507, 8] width 14 height 5
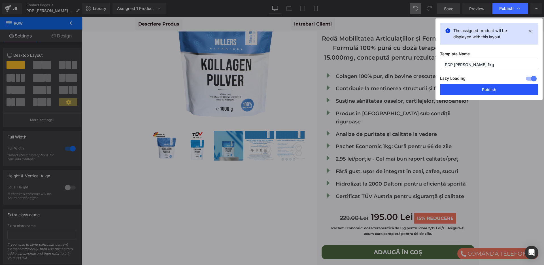
click at [485, 88] on button "Publish" at bounding box center [489, 89] width 98 height 11
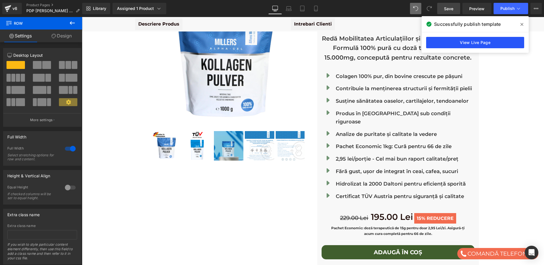
click at [471, 41] on link "View Live Page" at bounding box center [475, 42] width 98 height 11
